Goal: Contribute content

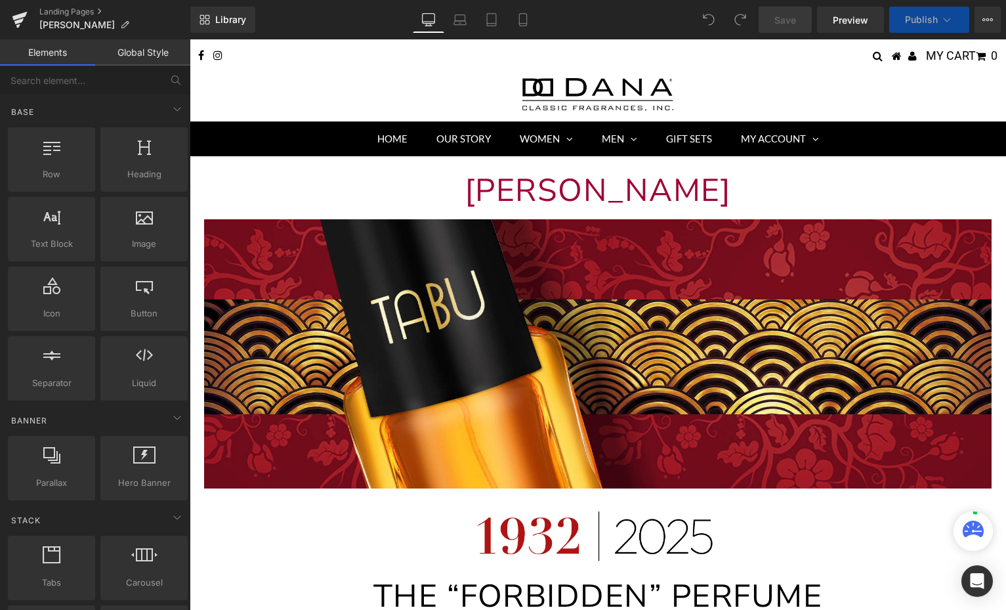
scroll to position [468, 0]
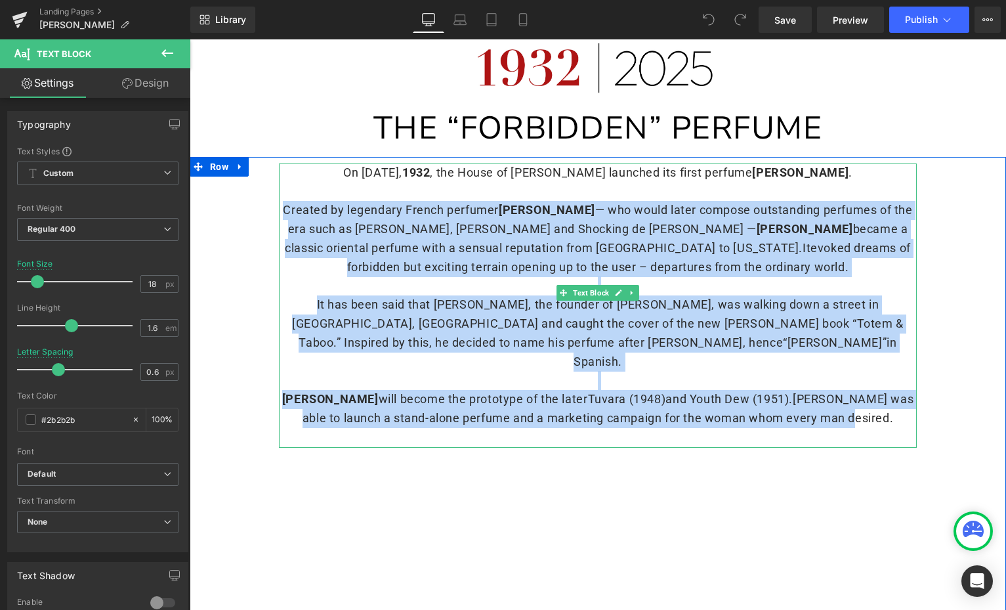
drag, startPoint x: 284, startPoint y: 207, endPoint x: 850, endPoint y: 397, distance: 596.0
click at [850, 397] on div "On August 22, 1932 , the House of DANA launched its first perfume Tabu . Create…" at bounding box center [598, 305] width 638 height 284
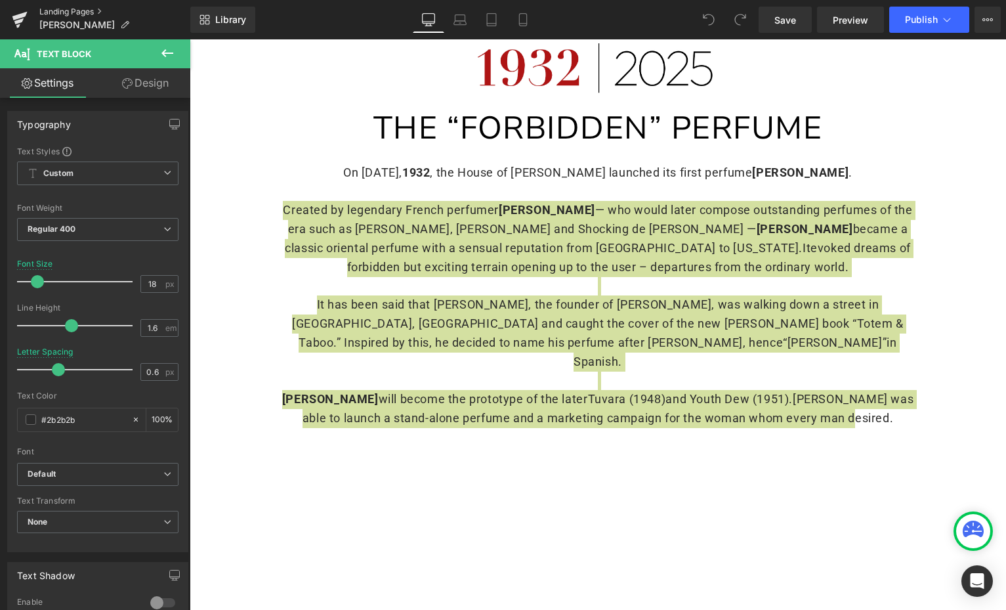
click at [58, 12] on link "Landing Pages" at bounding box center [114, 12] width 151 height 11
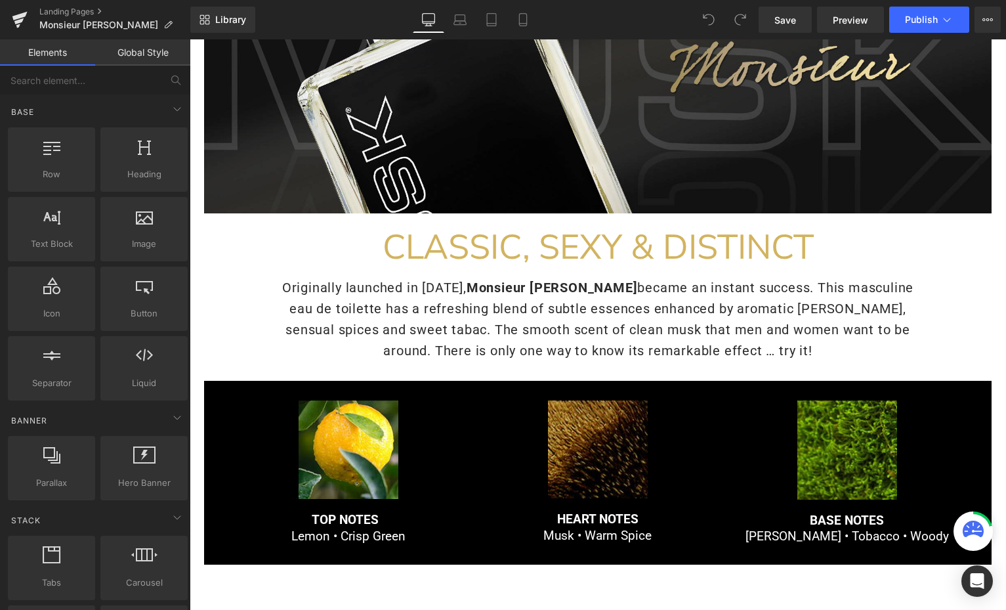
scroll to position [286, 0]
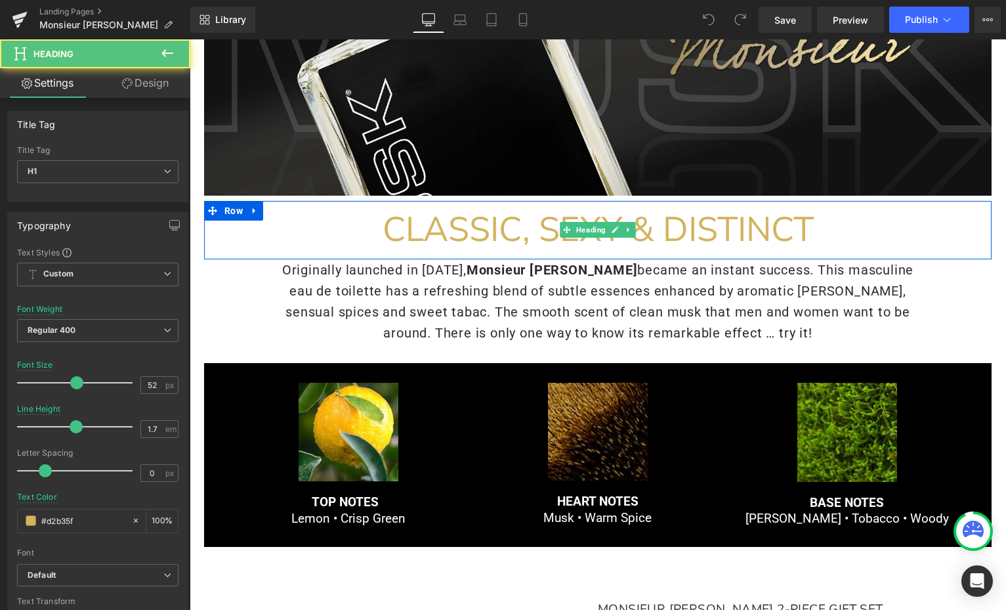
click at [813, 227] on span "CLASSIC, SEXY & DISTINCT" at bounding box center [598, 229] width 431 height 47
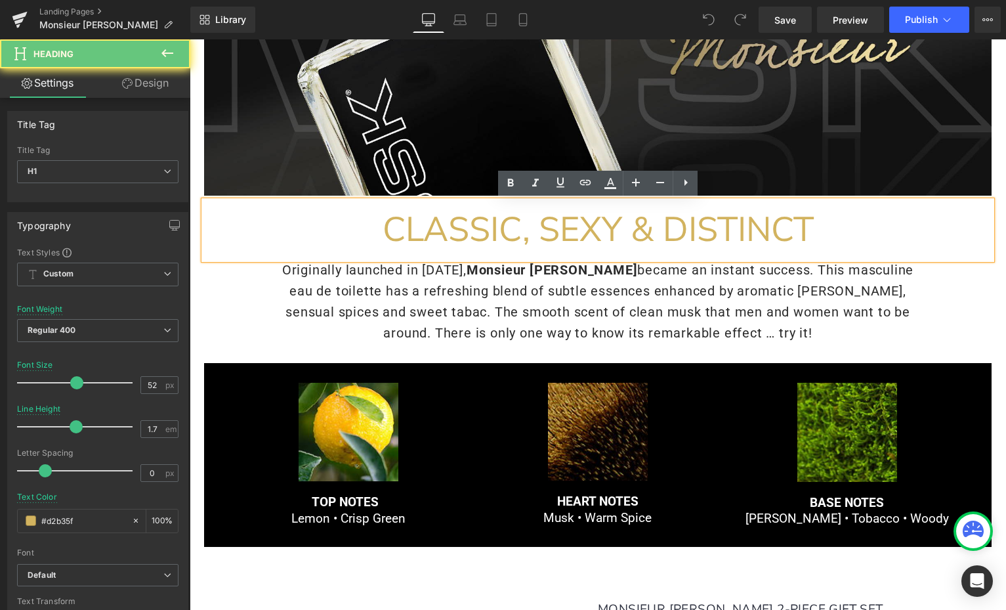
click at [813, 227] on span "CLASSIC, SEXY & DISTINCT" at bounding box center [598, 229] width 431 height 47
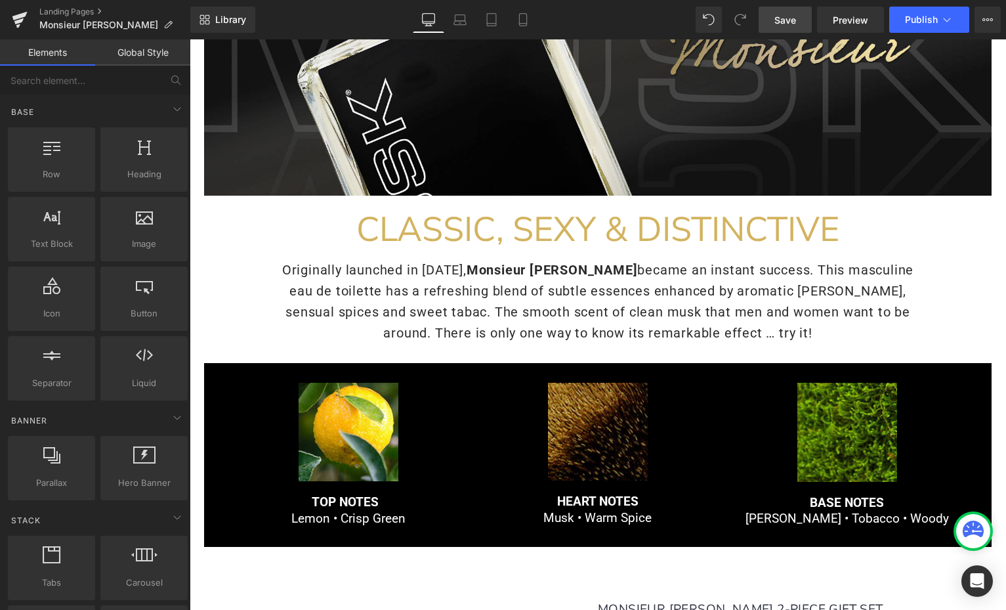
click at [789, 28] on link "Save" at bounding box center [785, 20] width 53 height 26
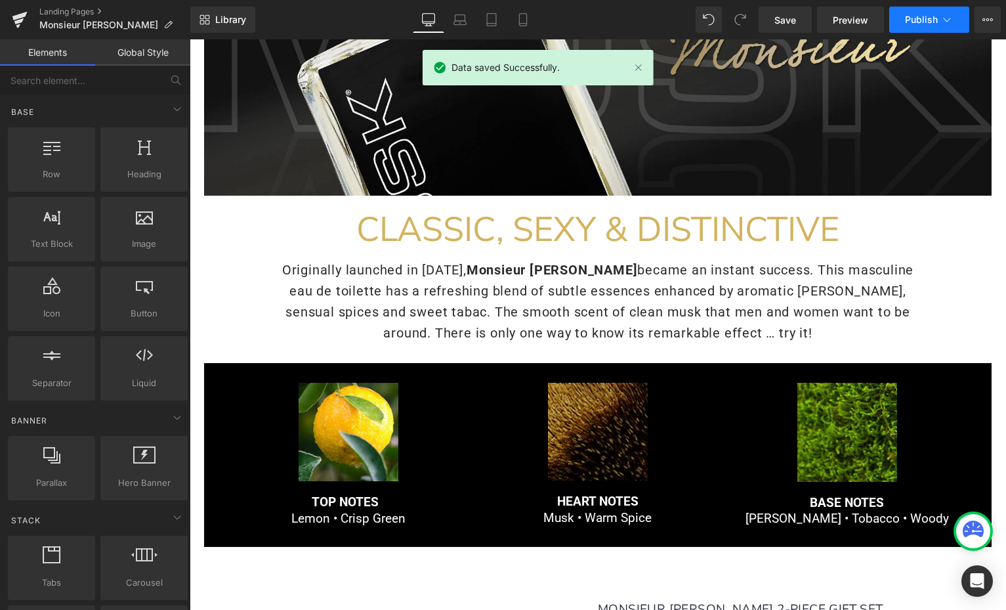
click at [916, 27] on button "Publish" at bounding box center [930, 20] width 80 height 26
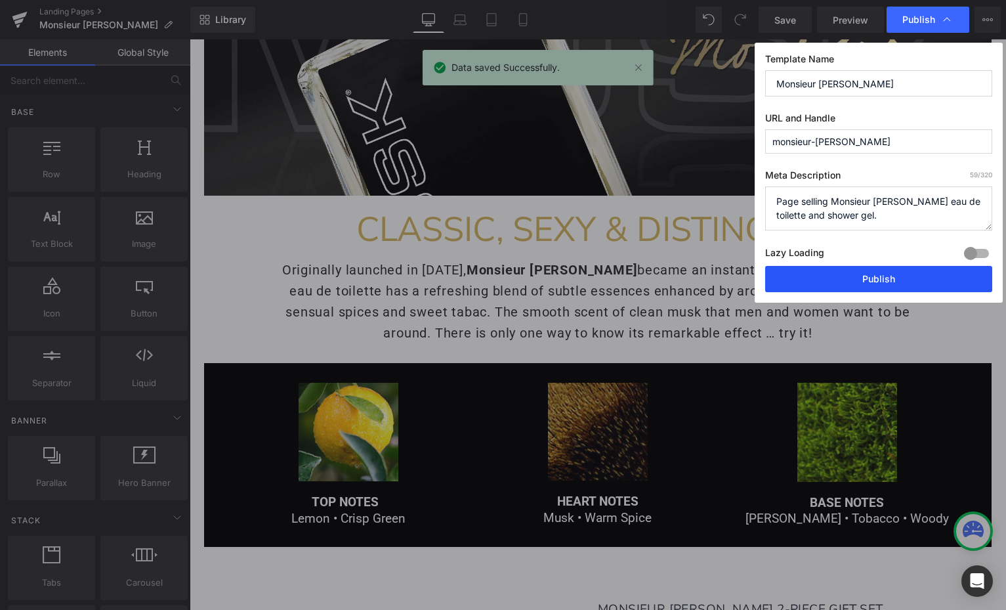
click at [876, 277] on button "Publish" at bounding box center [878, 279] width 227 height 26
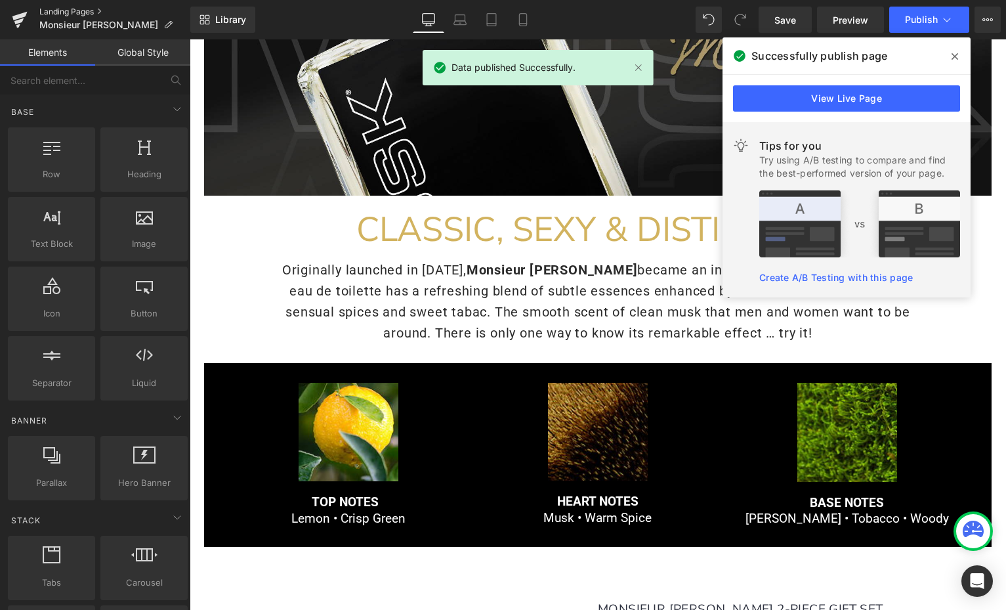
click at [90, 8] on link "Landing Pages" at bounding box center [114, 12] width 151 height 11
